Goal: Navigation & Orientation: Find specific page/section

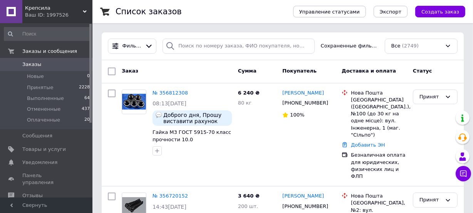
click at [36, 10] on span "Крепсила" at bounding box center [54, 8] width 58 height 7
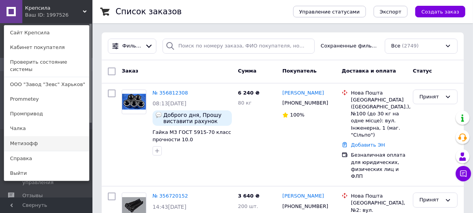
click at [21, 137] on link "Метизофф" at bounding box center [46, 143] width 85 height 15
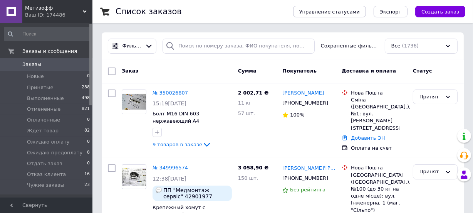
click at [44, 8] on span "Метизофф" at bounding box center [54, 8] width 58 height 7
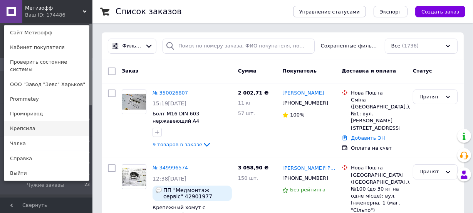
click at [26, 121] on link "Крепсила" at bounding box center [46, 128] width 85 height 15
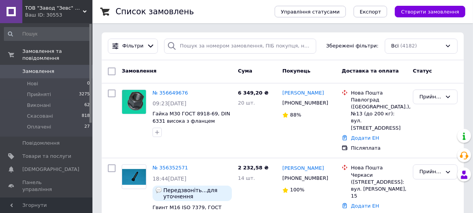
click at [46, 14] on div "Ваш ID: 30553" at bounding box center [58, 15] width 67 height 7
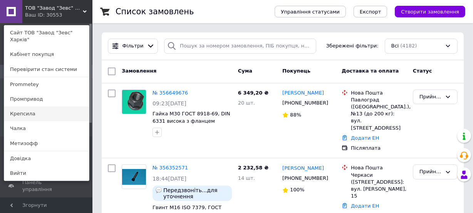
click at [23, 107] on link "Крепсила" at bounding box center [46, 113] width 85 height 15
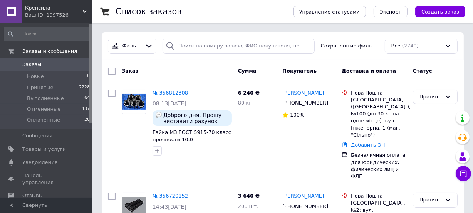
click at [43, 14] on div "Ваш ID: 1997526" at bounding box center [58, 15] width 67 height 7
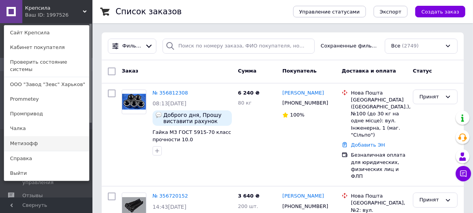
click at [27, 136] on link "Метизофф" at bounding box center [46, 143] width 85 height 15
